Goal: Check status: Check status

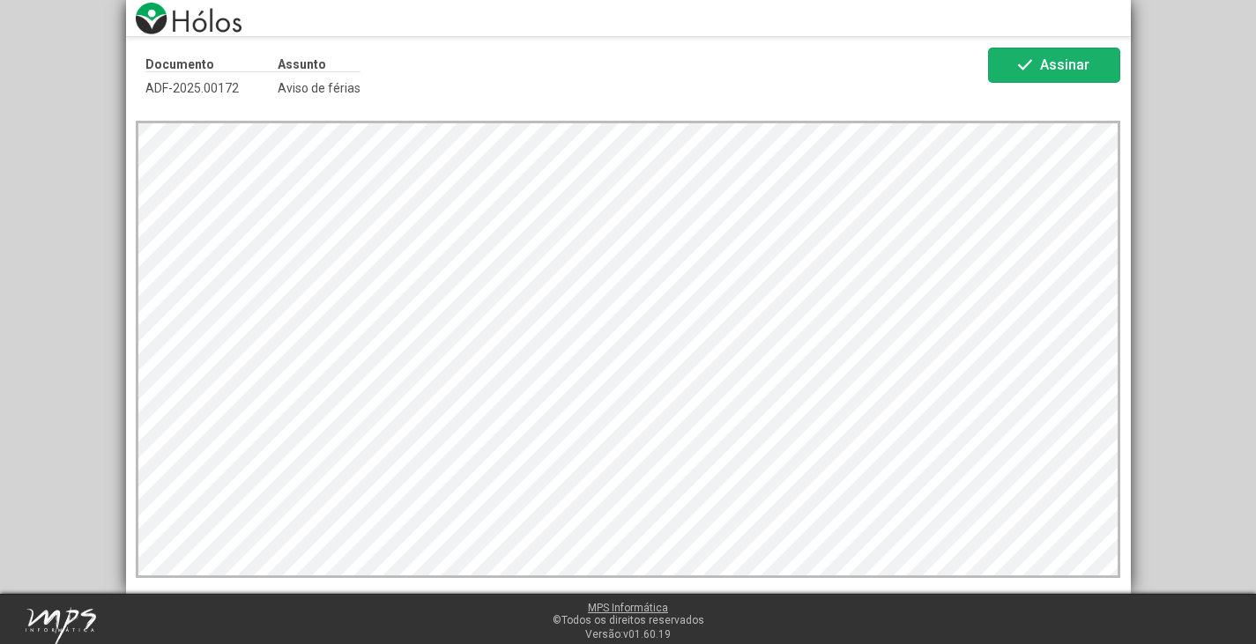
click at [1055, 65] on span "Assinar" at bounding box center [1064, 64] width 49 height 17
click at [1044, 62] on span "Assinar" at bounding box center [1064, 64] width 49 height 17
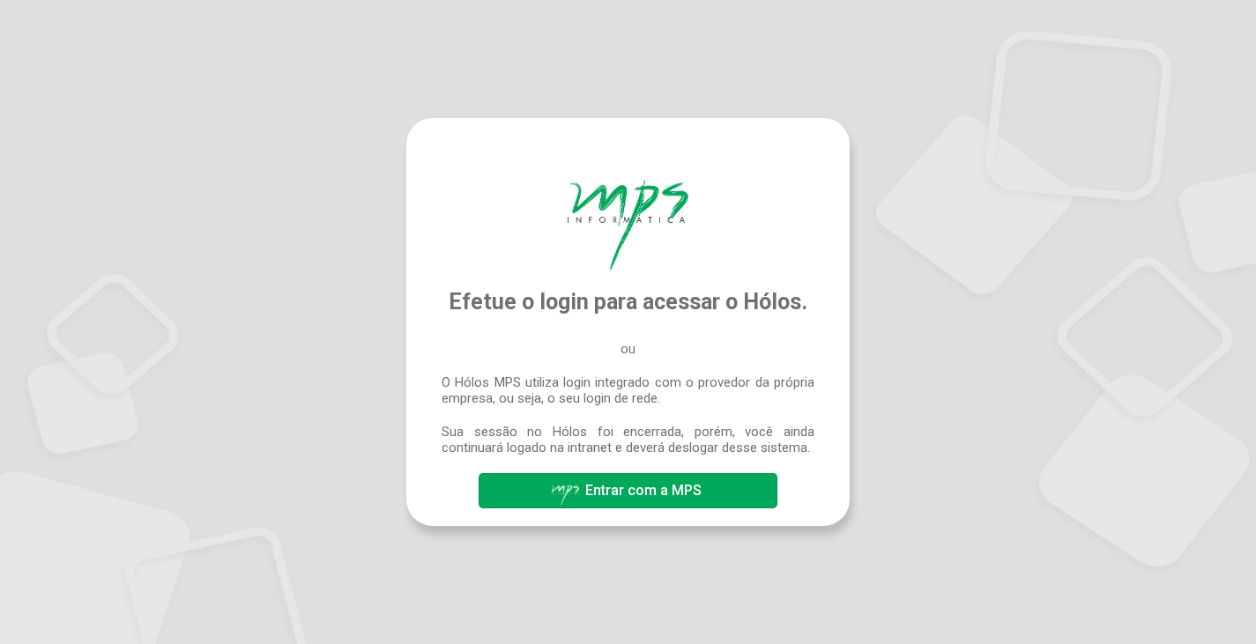
click at [635, 494] on span "Entrar com a MPS" at bounding box center [643, 490] width 116 height 17
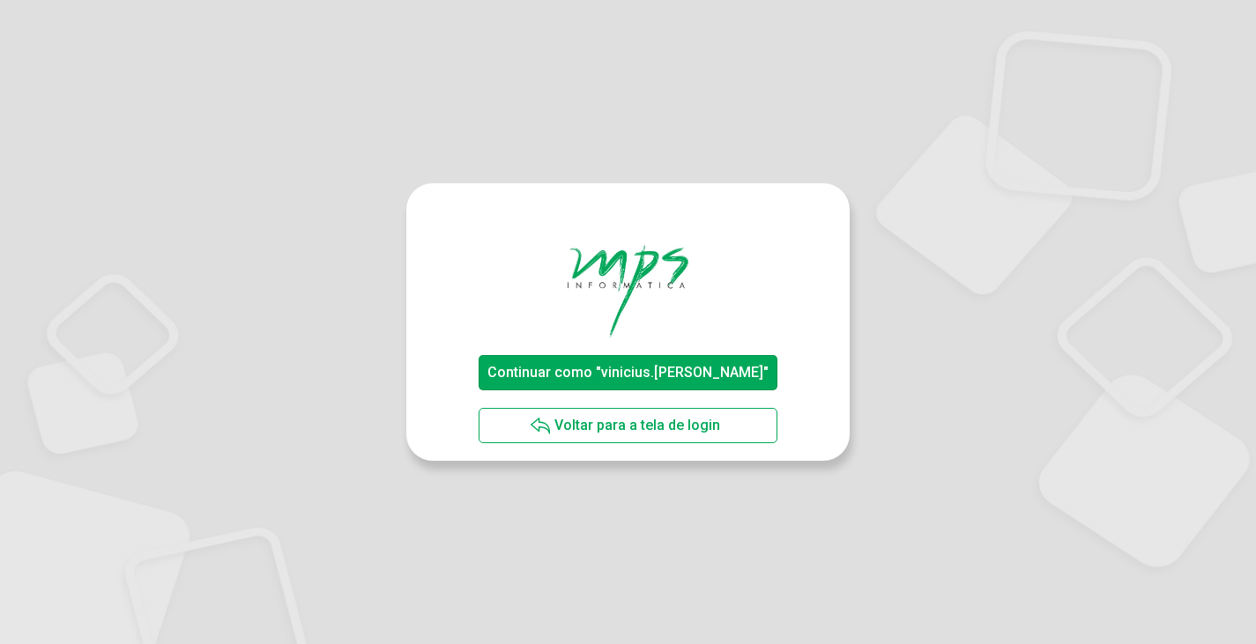
click at [606, 365] on span "Continuar como "vinicius.[PERSON_NAME]"" at bounding box center [628, 372] width 281 height 17
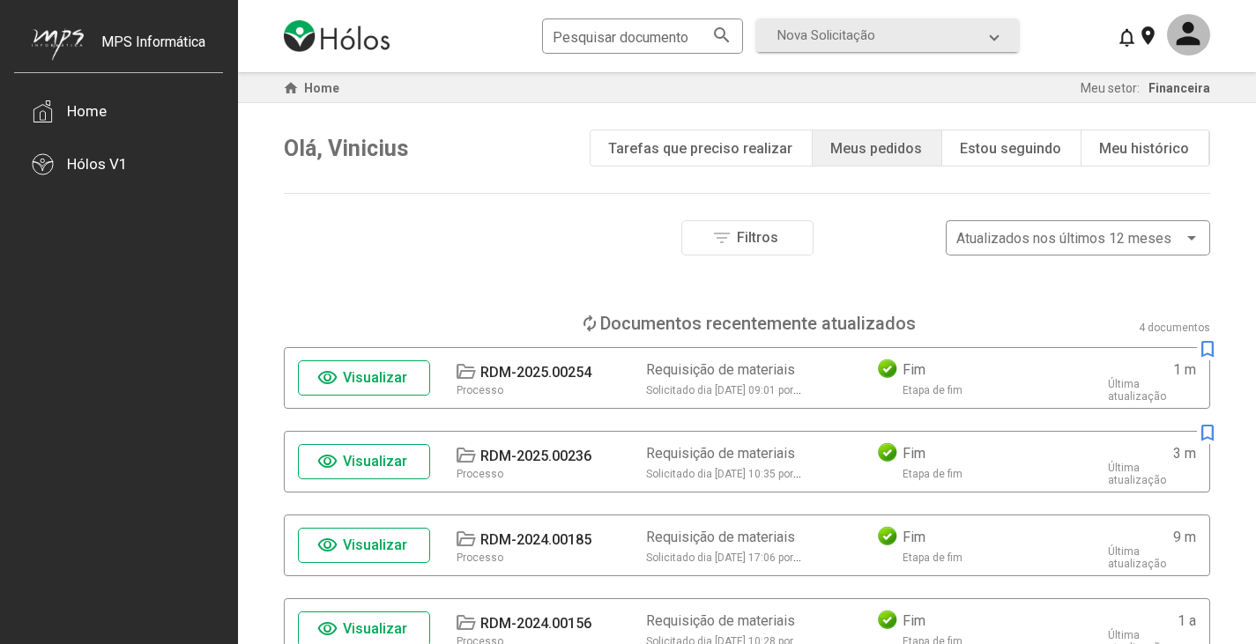
click at [751, 147] on div "Tarefas que preciso realizar" at bounding box center [700, 148] width 184 height 17
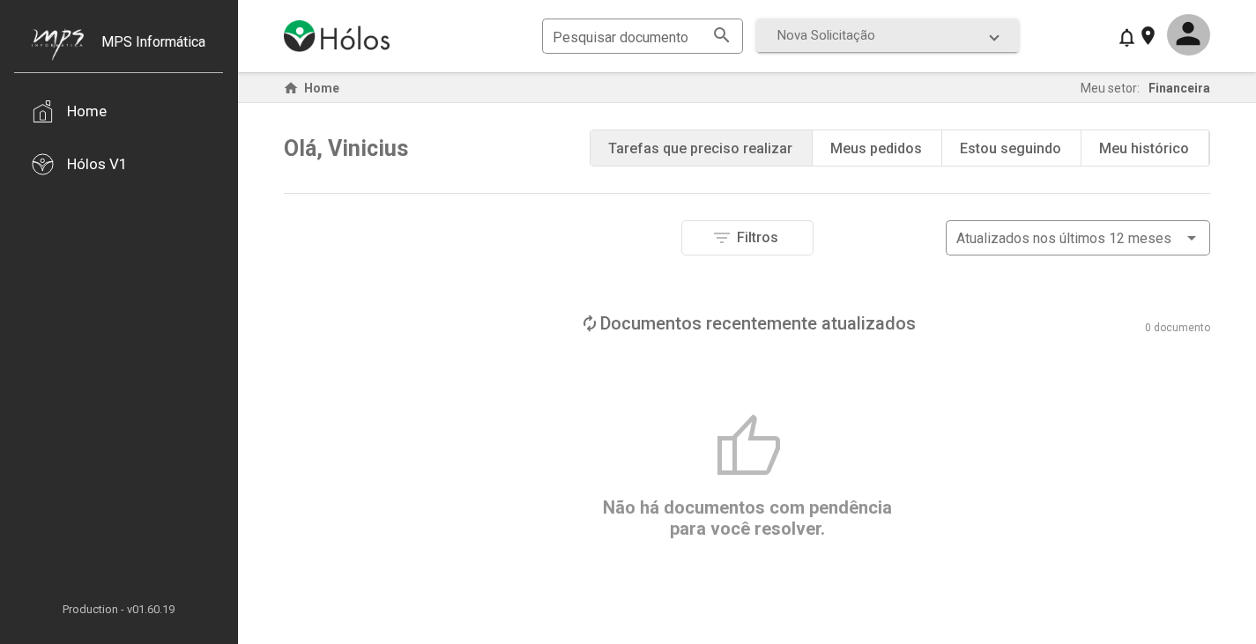
click at [870, 138] on div "note_add Meus pedidos" at bounding box center [878, 147] width 130 height 35
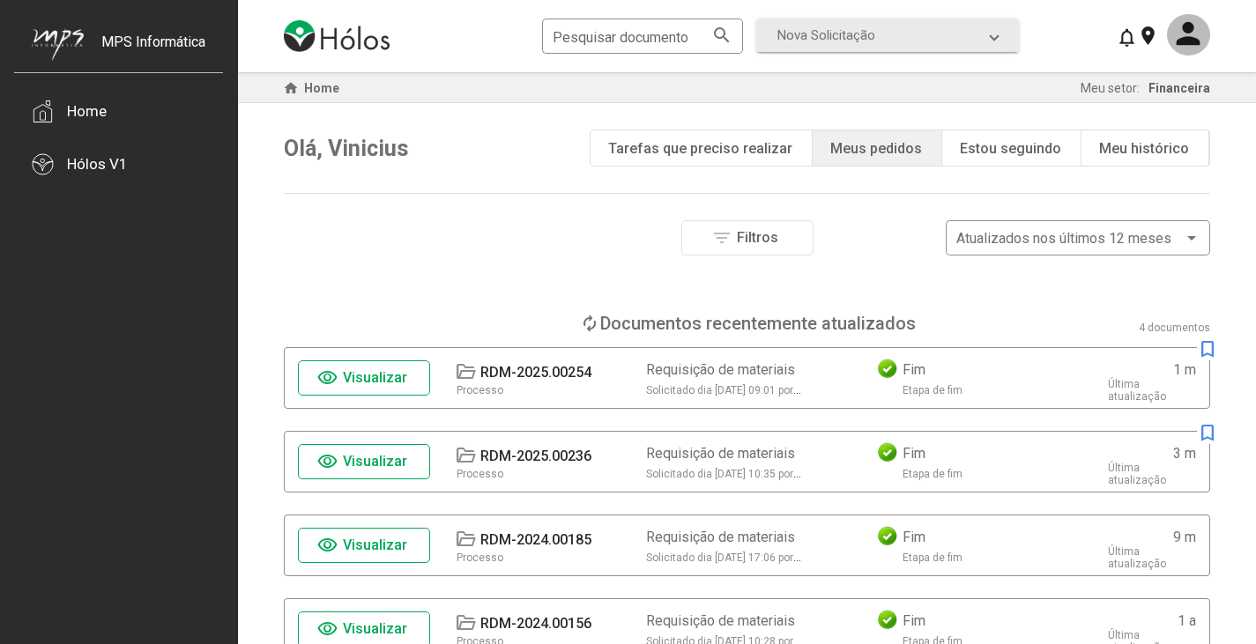
click at [1017, 146] on div "Estou seguindo" at bounding box center [1010, 148] width 101 height 17
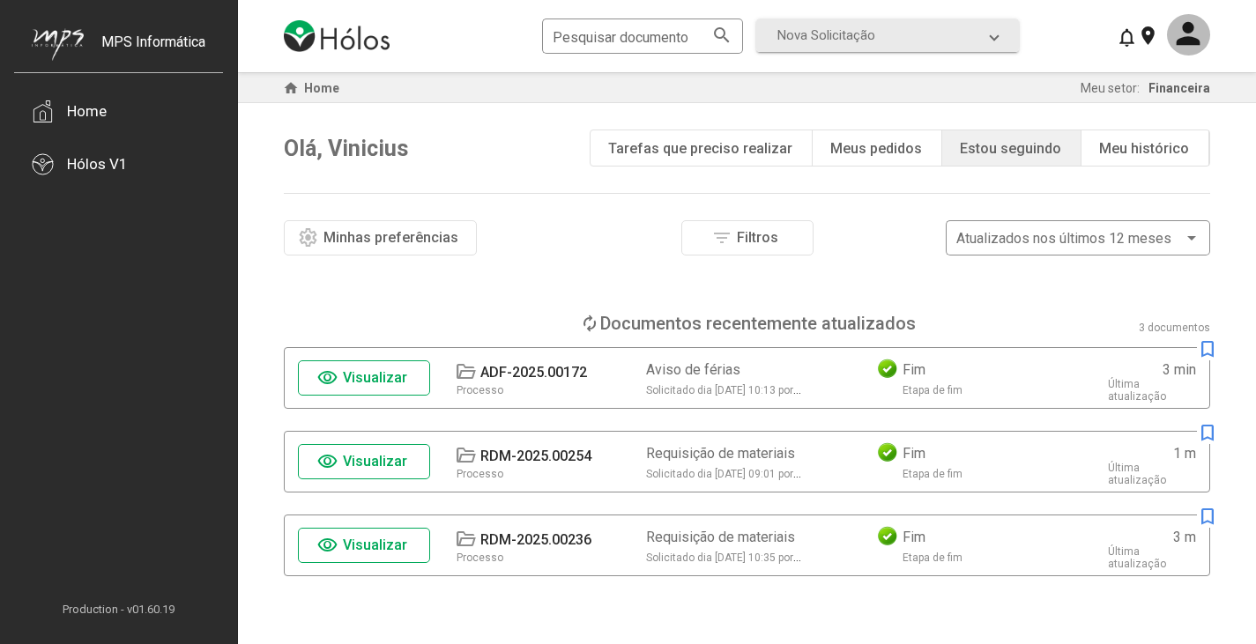
click at [1142, 144] on div "Meu histórico" at bounding box center [1144, 148] width 90 height 17
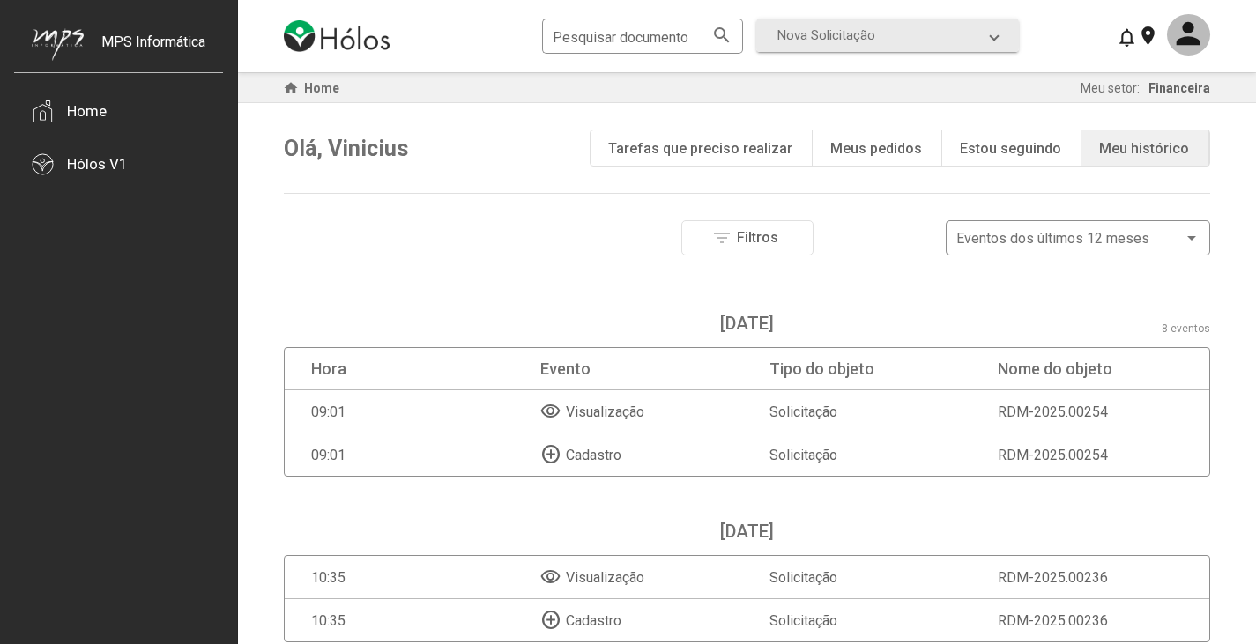
click at [1050, 155] on div "Estou seguindo" at bounding box center [1010, 148] width 101 height 17
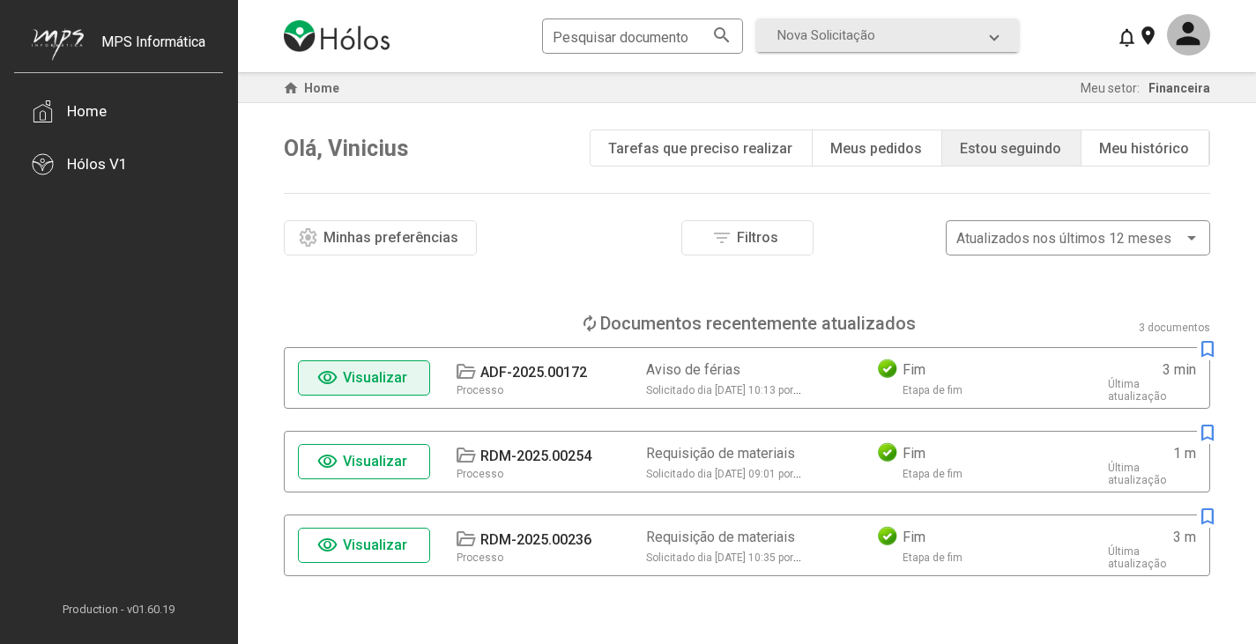
click at [383, 380] on span "Visualizar" at bounding box center [375, 377] width 64 height 17
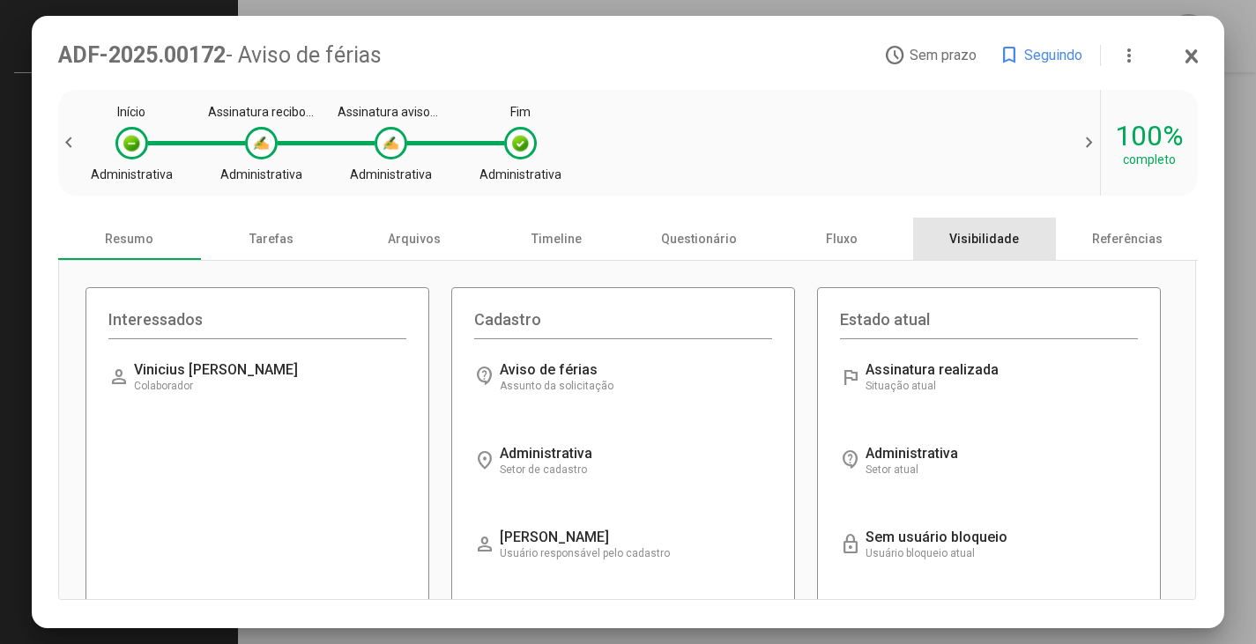
click at [977, 244] on div "Visibilidade" at bounding box center [984, 239] width 143 height 42
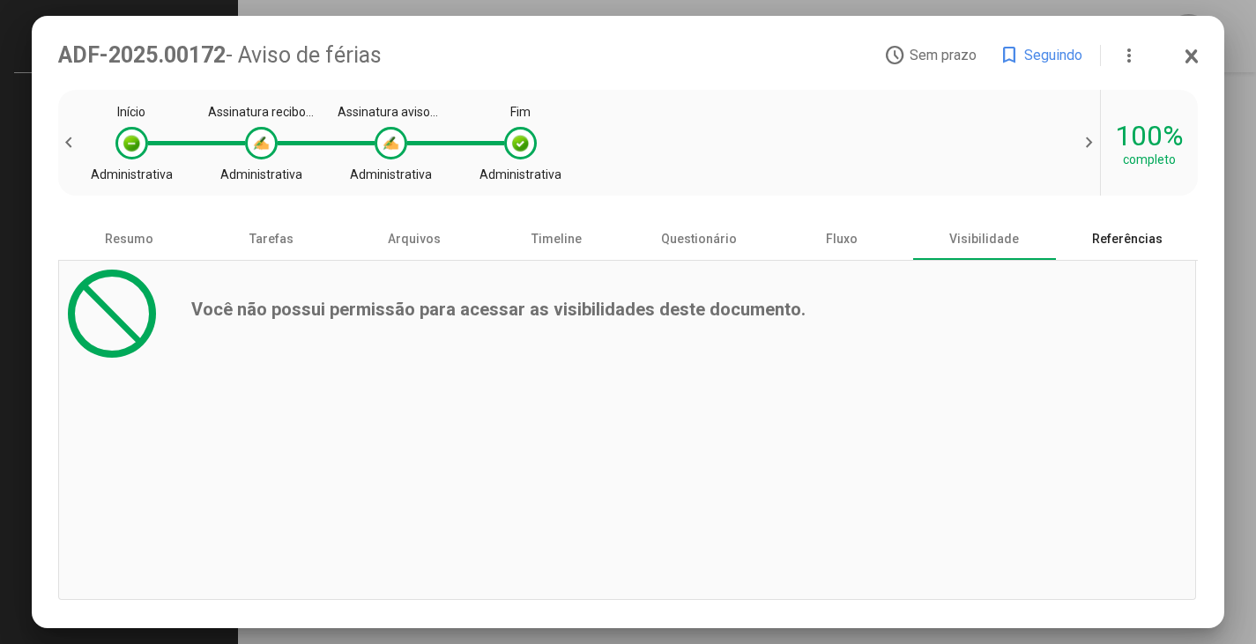
click at [1113, 242] on div "Referências" at bounding box center [1127, 239] width 143 height 42
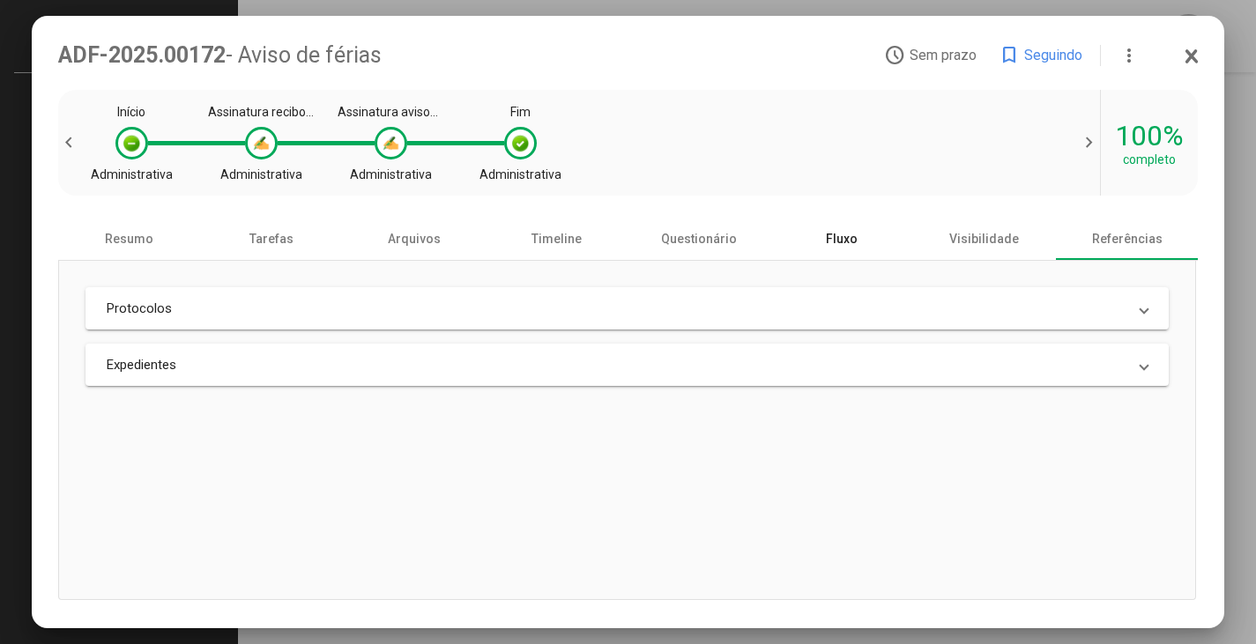
click at [854, 240] on div "Fluxo" at bounding box center [841, 239] width 143 height 42
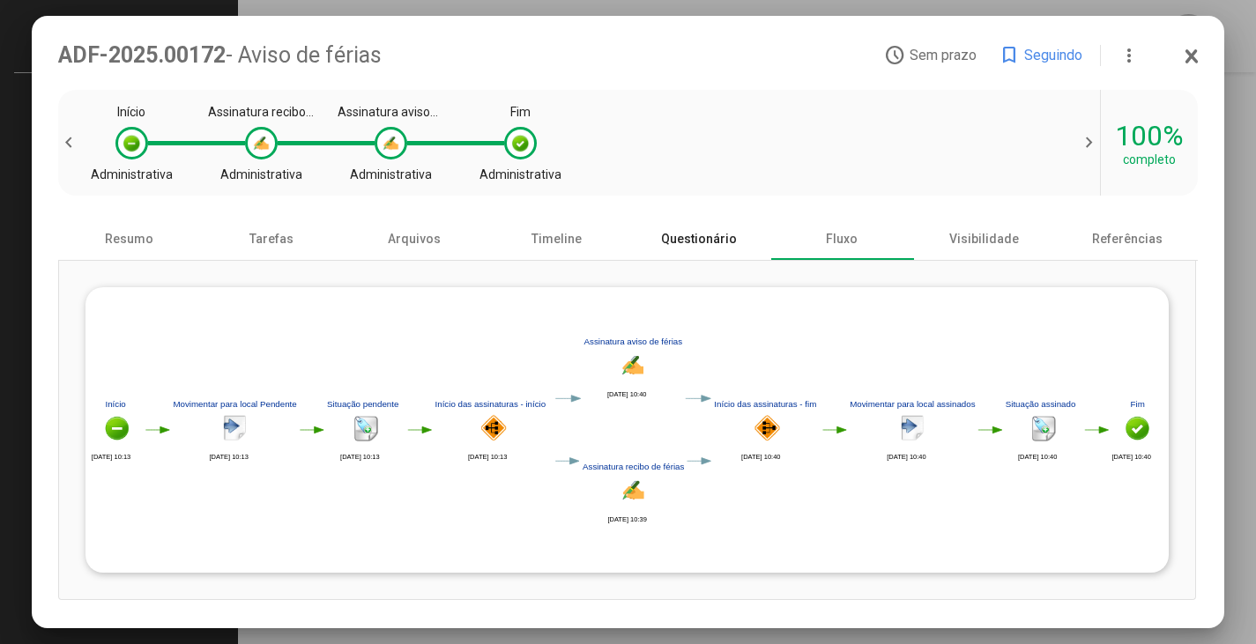
click at [719, 246] on div "Questionário" at bounding box center [700, 239] width 143 height 42
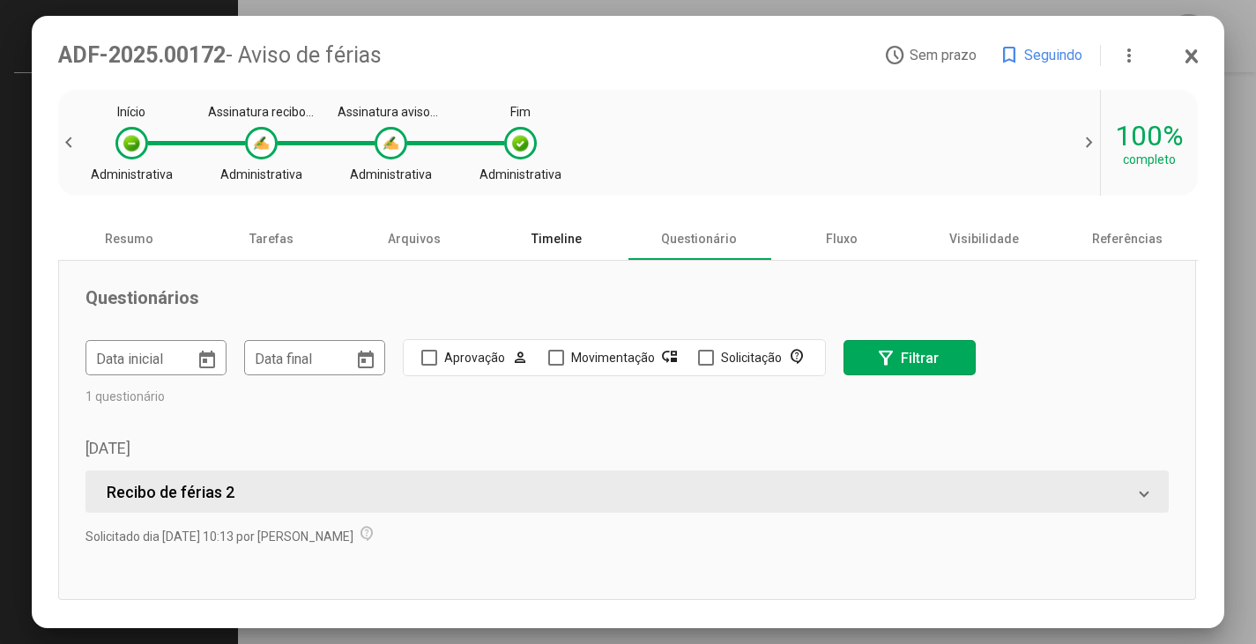
click at [578, 253] on div "Timeline" at bounding box center [557, 239] width 143 height 42
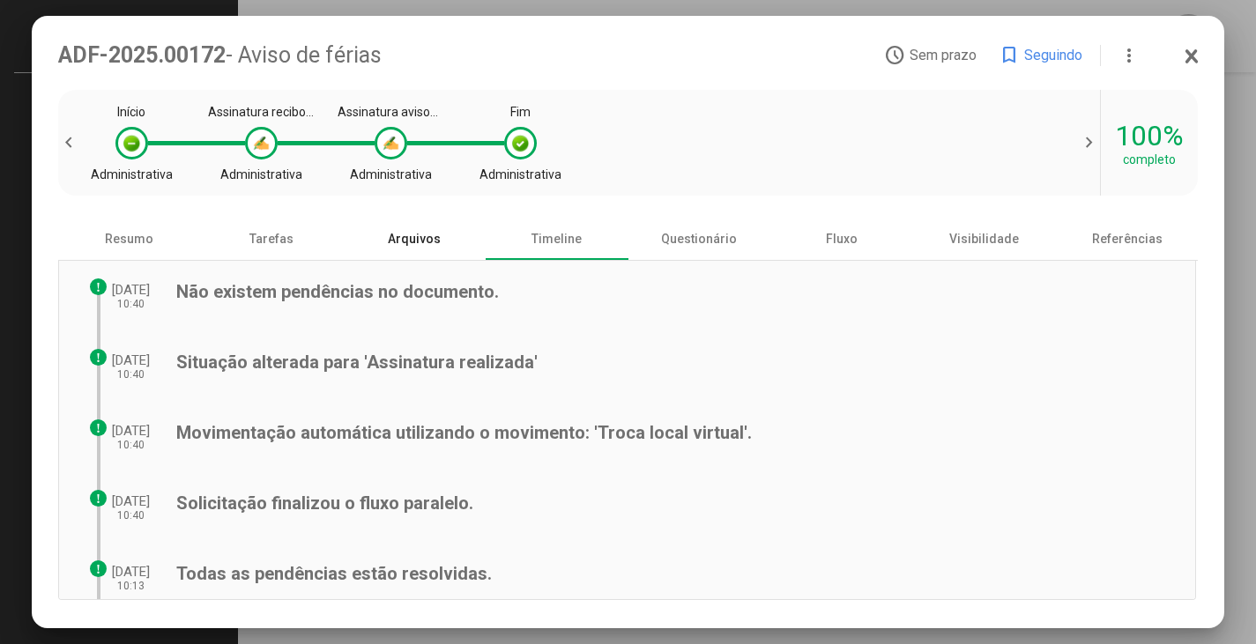
click at [420, 247] on div "Arquivos" at bounding box center [414, 239] width 143 height 42
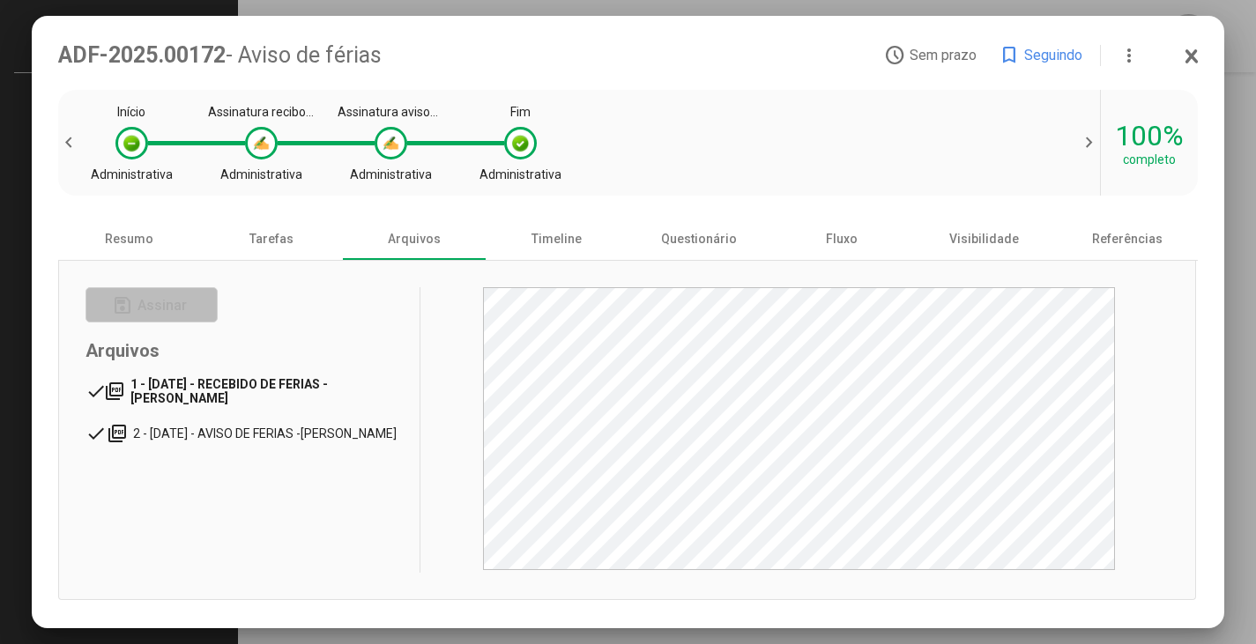
click at [182, 391] on span "1 - 02/10/2025 - RECEBIDO DE FERIAS - VINICIUS AURELIO MALINOSKI" at bounding box center [228, 391] width 197 height 28
click at [279, 435] on span "2 - 02/10/2025 - AVISO DE FERIAS -VINICIUS AURELIO MALINOSKI" at bounding box center [267, 434] width 271 height 14
click at [1188, 48] on icon at bounding box center [1192, 57] width 14 height 18
